Goal: Task Accomplishment & Management: Manage account settings

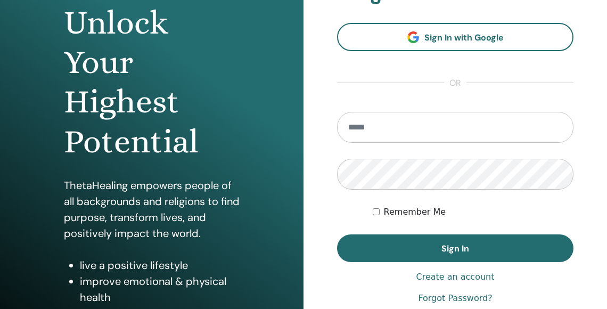
scroll to position [115, 0]
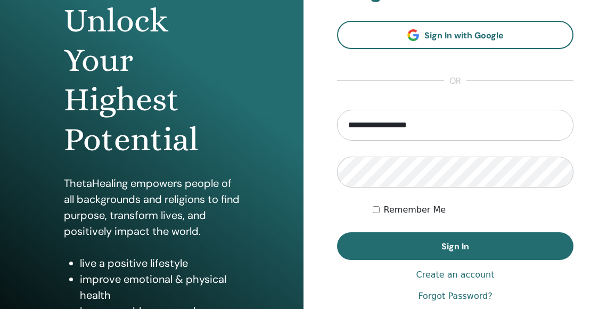
type input "**********"
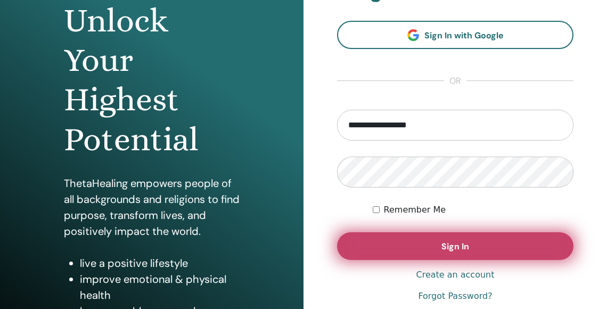
click at [433, 246] on button "Sign In" at bounding box center [455, 246] width 236 height 28
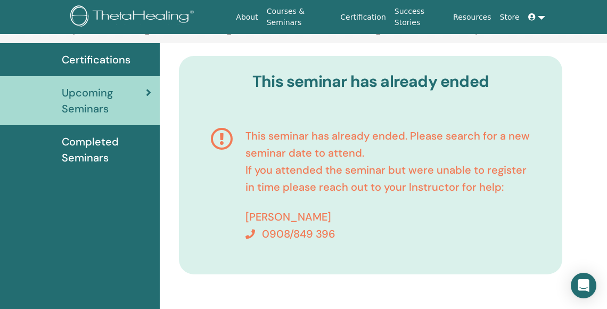
scroll to position [60, 0]
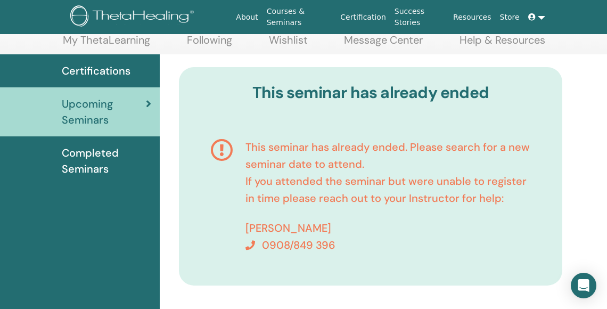
click at [537, 15] on span at bounding box center [533, 17] width 10 height 9
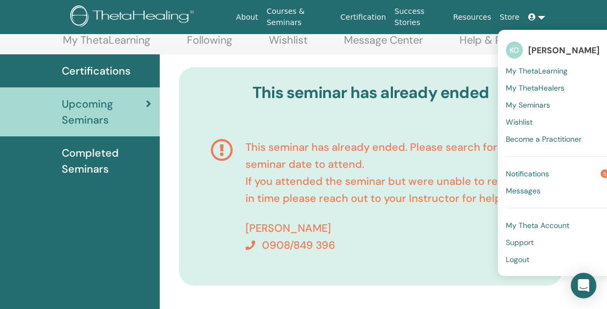
click at [522, 259] on span "Logout" at bounding box center [517, 260] width 23 height 10
